Goal: Information Seeking & Learning: Learn about a topic

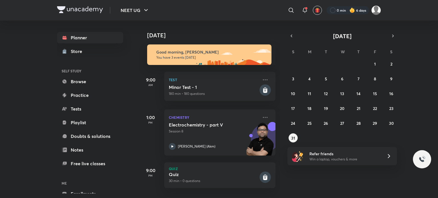
scroll to position [4, 0]
click at [390, 124] on abbr "30" at bounding box center [391, 123] width 5 height 5
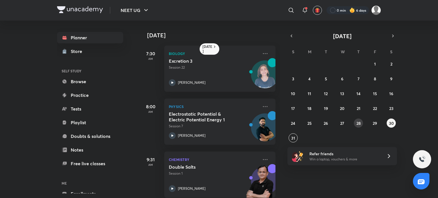
click at [357, 125] on abbr "28" at bounding box center [358, 123] width 4 height 5
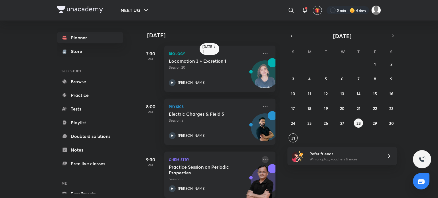
click at [262, 158] on icon at bounding box center [265, 159] width 7 height 7
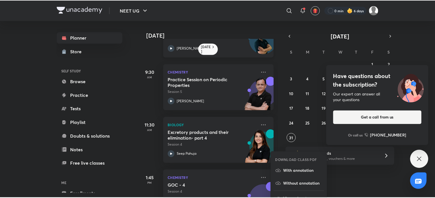
scroll to position [82, 0]
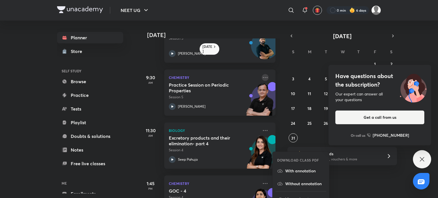
click at [262, 78] on icon at bounding box center [265, 77] width 7 height 7
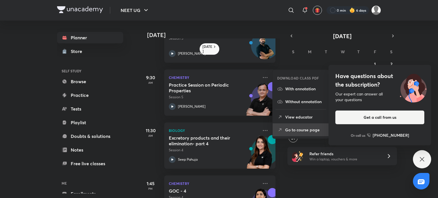
click at [286, 132] on p "Go to course page" at bounding box center [304, 130] width 39 height 6
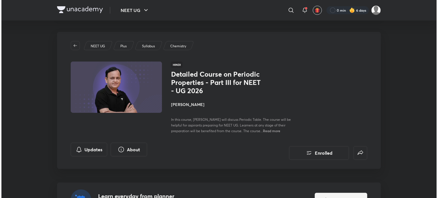
scroll to position [25, 0]
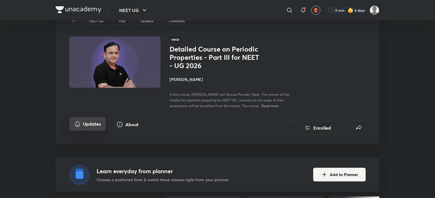
click at [92, 118] on button "Updates" at bounding box center [87, 124] width 36 height 14
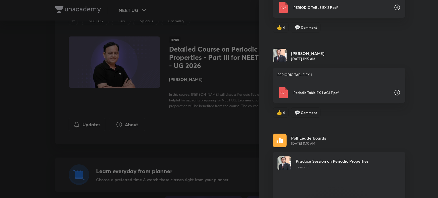
scroll to position [110, 0]
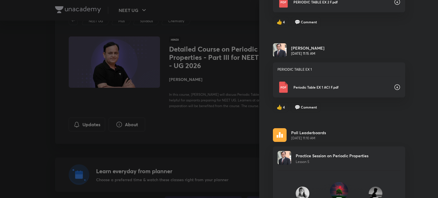
click at [394, 87] on icon at bounding box center [397, 87] width 6 height 6
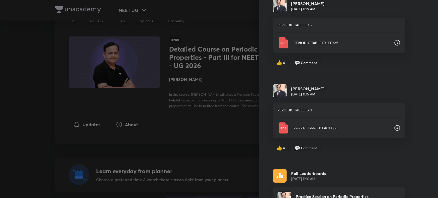
scroll to position [69, 0]
click at [394, 44] on icon at bounding box center [397, 43] width 7 height 7
